Goal: Information Seeking & Learning: Understand process/instructions

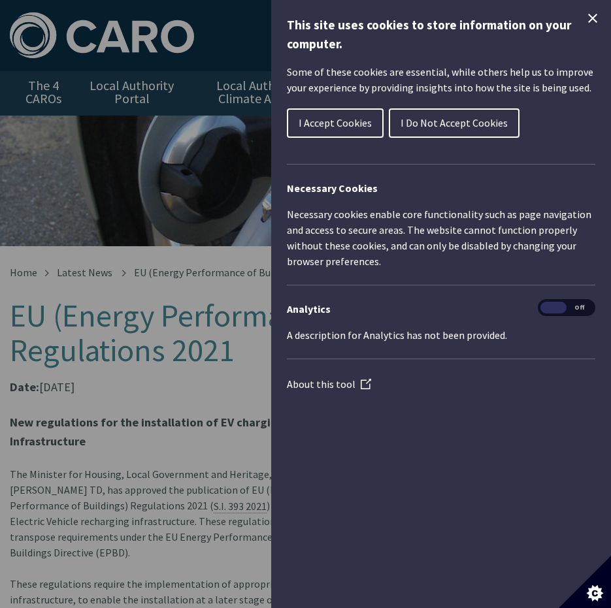
scroll to position [262, 0]
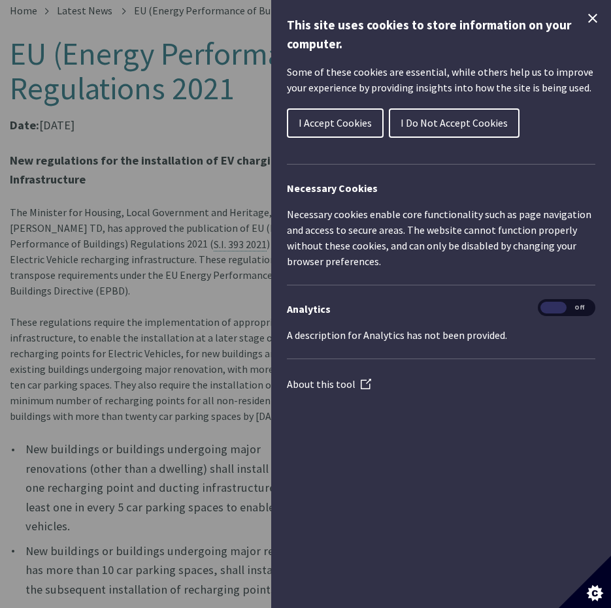
click at [325, 128] on span "I Accept Cookies" at bounding box center [335, 122] width 73 height 13
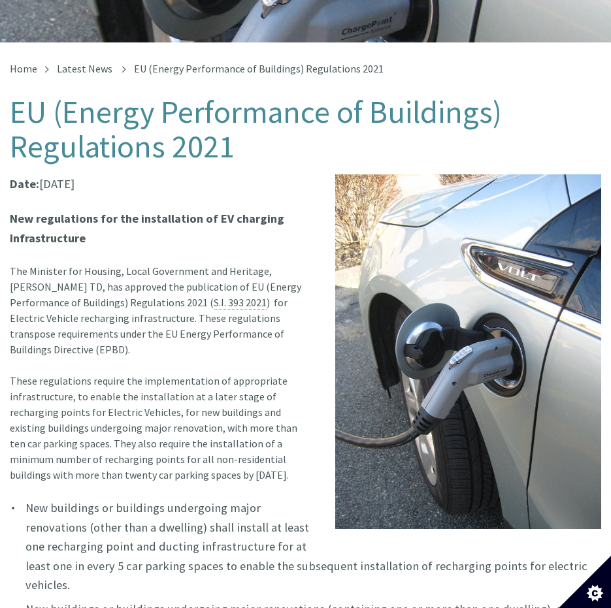
scroll to position [199, 0]
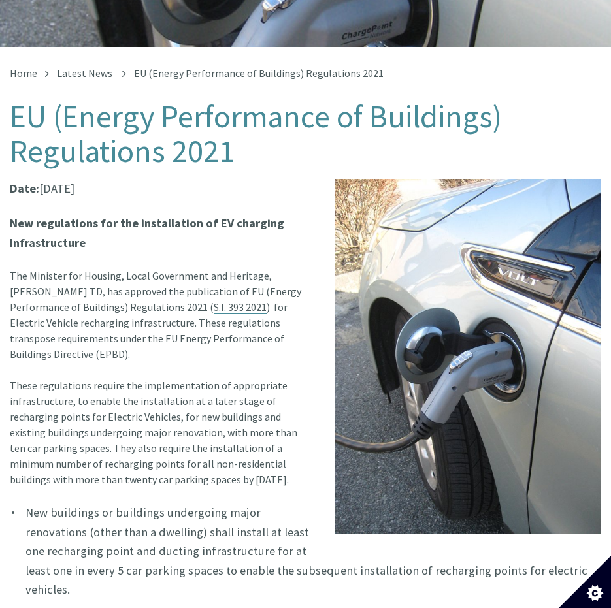
click at [214, 305] on link "S.I. 393 2021" at bounding box center [240, 308] width 53 height 14
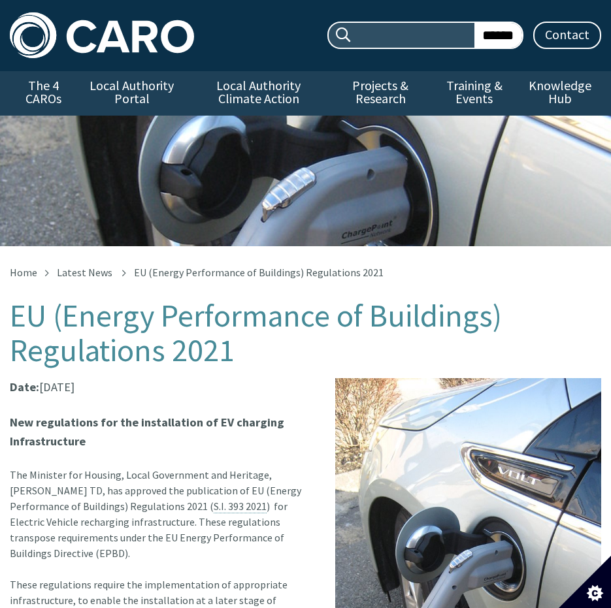
scroll to position [199, 0]
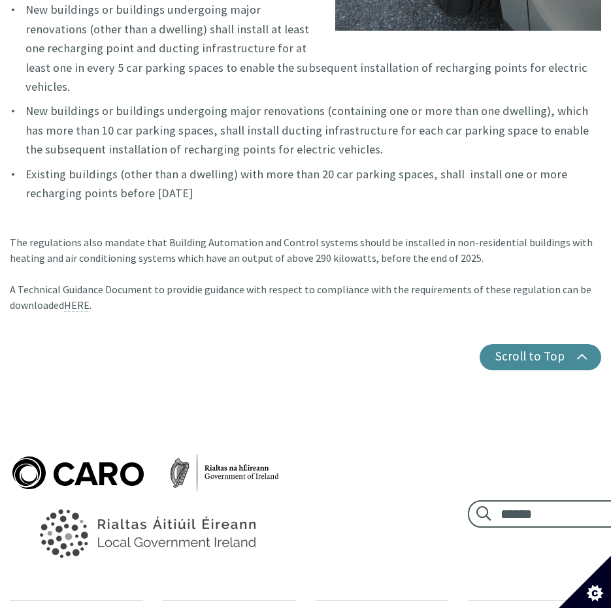
scroll to position [708, 0]
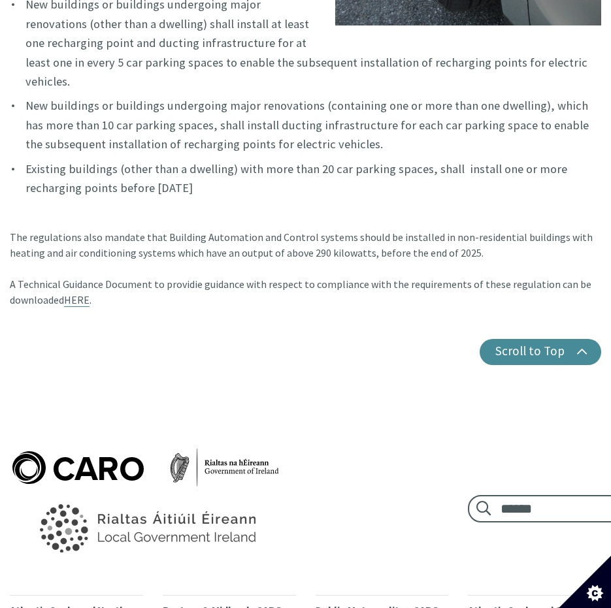
click at [75, 293] on link "HERE" at bounding box center [76, 300] width 25 height 14
